Goal: Find specific page/section: Find specific page/section

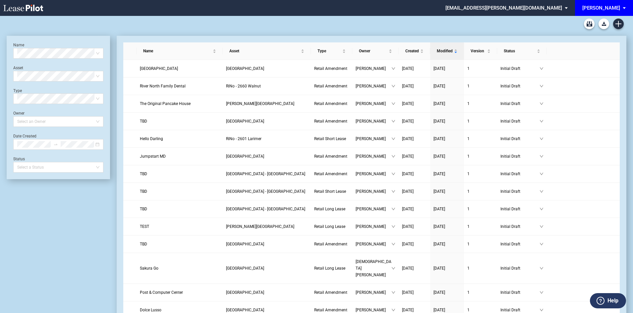
click at [627, 8] on span "EDENS: \aEDENS\a" at bounding box center [626, 8] width 8 height 16
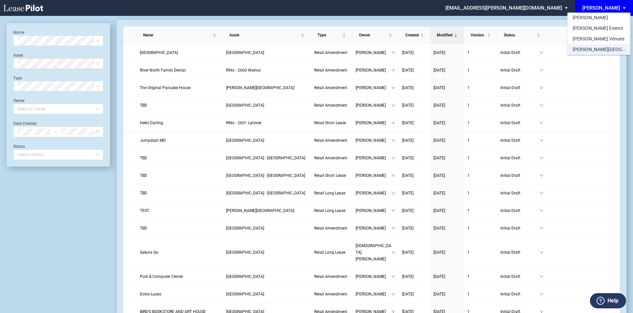
click at [611, 51] on div "[PERSON_NAME][GEOGRAPHIC_DATA] Consents" at bounding box center [599, 49] width 52 height 7
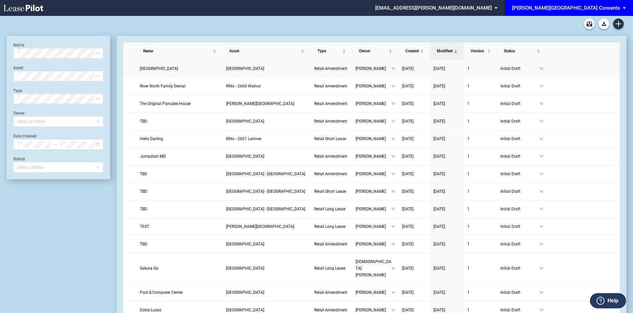
scroll to position [16, 0]
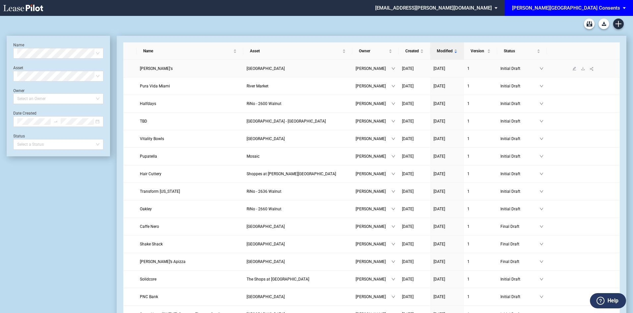
click at [149, 67] on span "[PERSON_NAME]'s" at bounding box center [156, 68] width 33 height 5
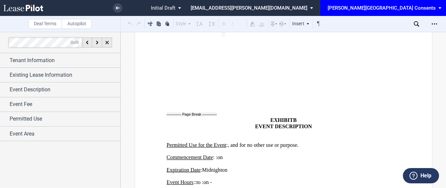
scroll to position [1436, 0]
